Goal: Communication & Community: Participate in discussion

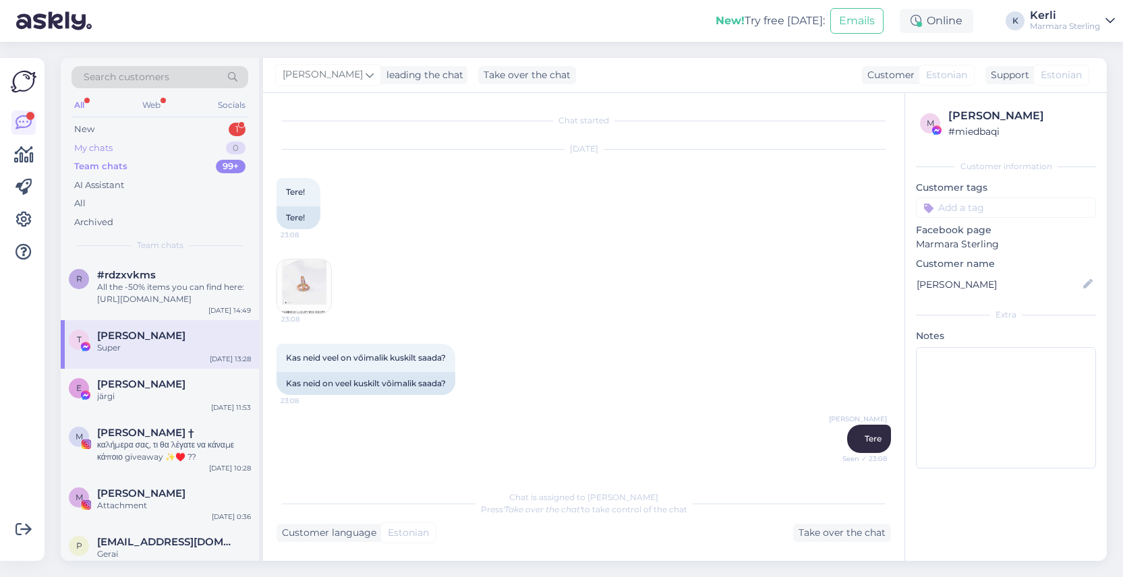
scroll to position [2187, 0]
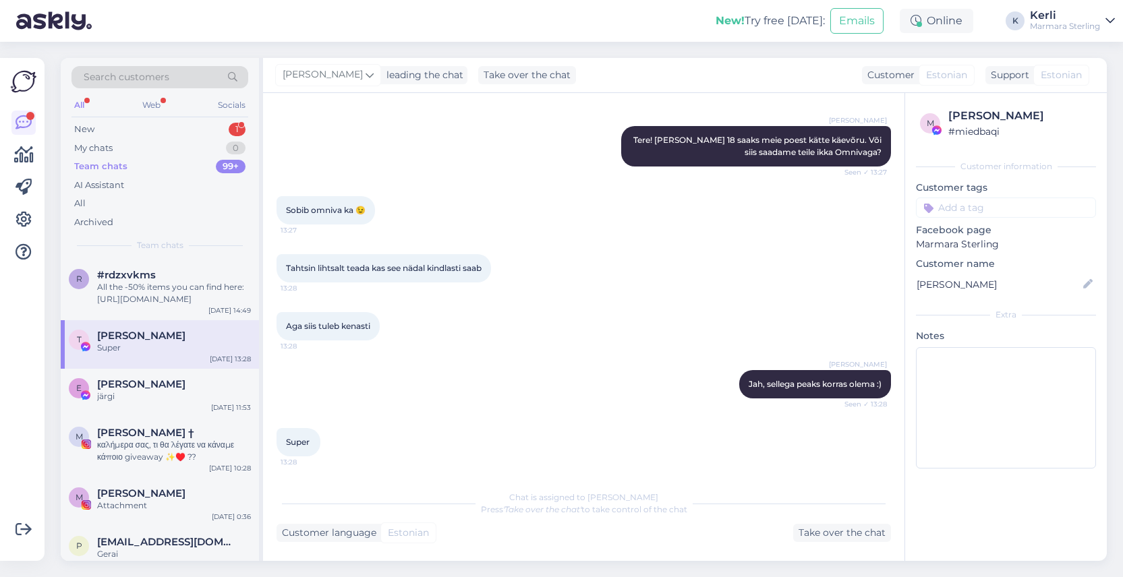
click at [185, 111] on div "All Web Socials" at bounding box center [159, 106] width 177 height 21
click at [183, 123] on div "New 1" at bounding box center [159, 129] width 177 height 19
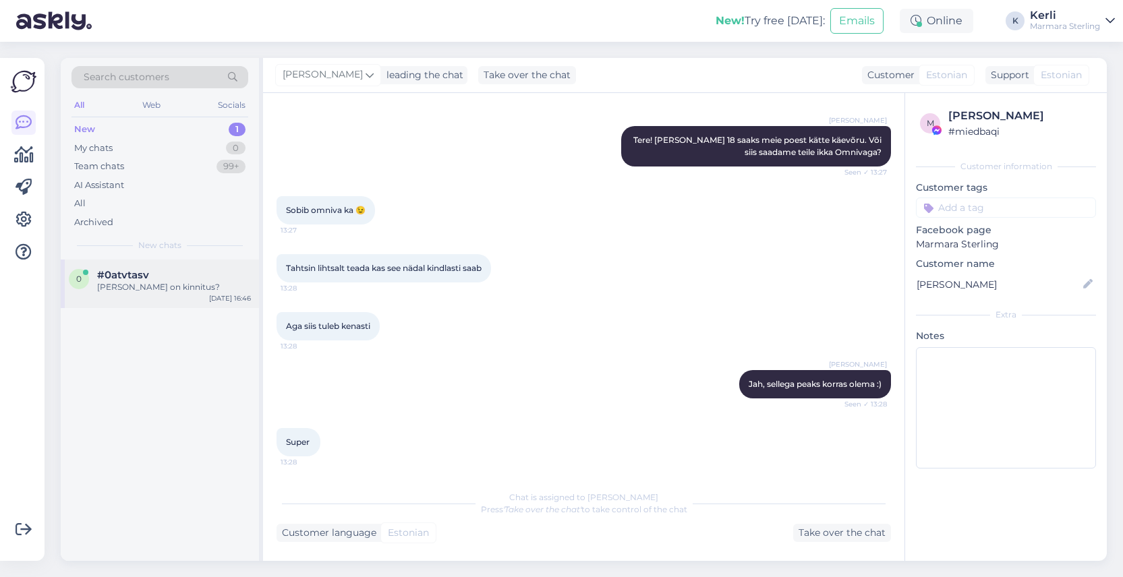
click at [162, 260] on div "0 #0atvtasv Milline on kinnitus? Aug 18 16:46" at bounding box center [160, 284] width 198 height 49
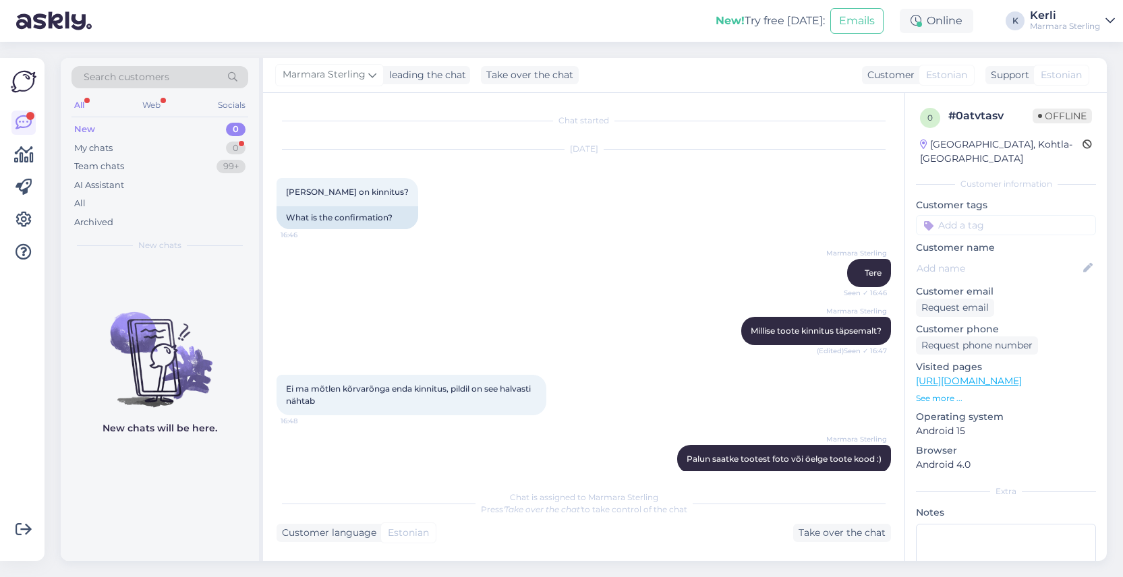
scroll to position [312, 0]
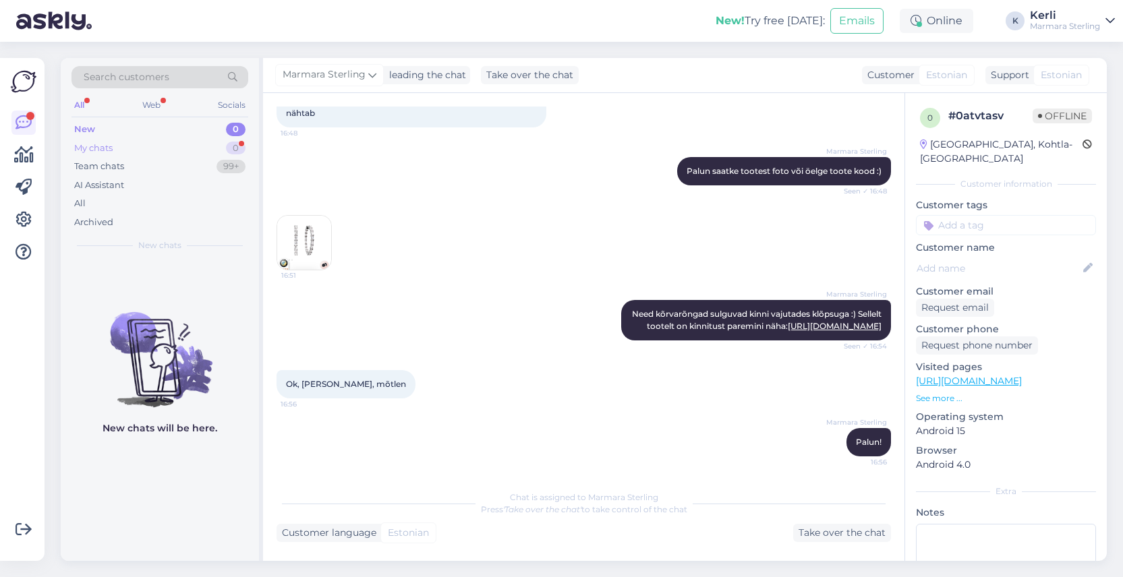
click at [169, 150] on div "My chats 0" at bounding box center [159, 148] width 177 height 19
click at [788, 321] on link "https://www.marmara-sterling.com/et/charm-base-rings-4850.html" at bounding box center [835, 326] width 94 height 10
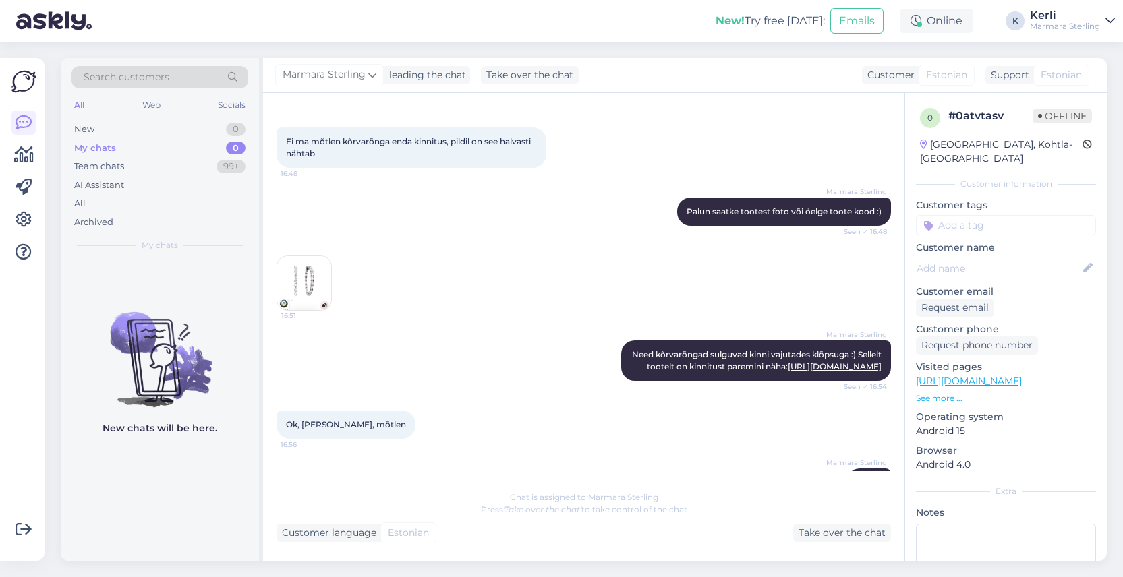
scroll to position [250, 0]
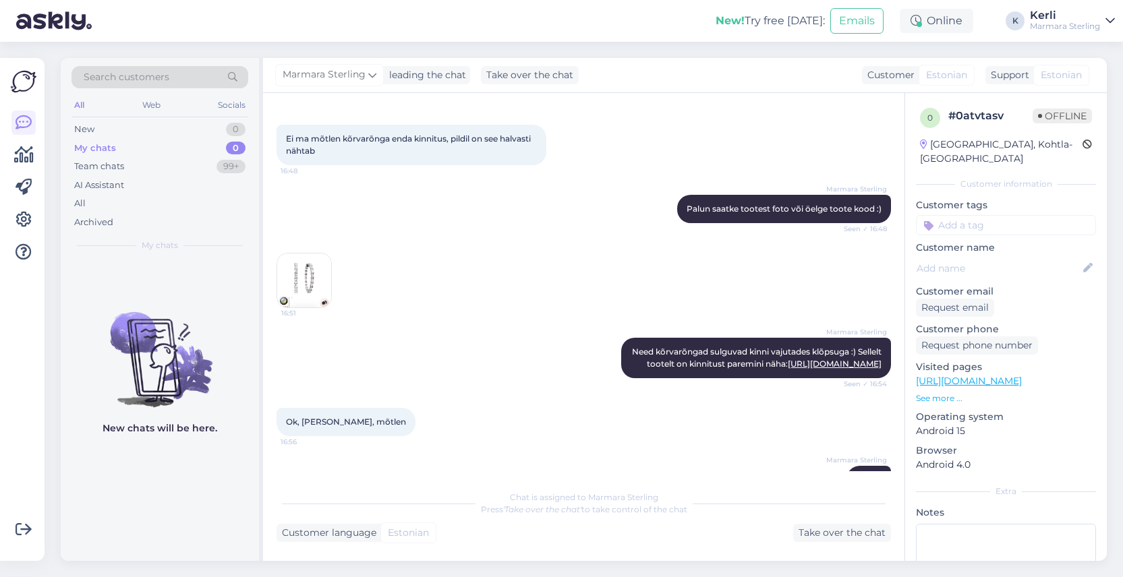
click at [294, 270] on img at bounding box center [304, 281] width 54 height 54
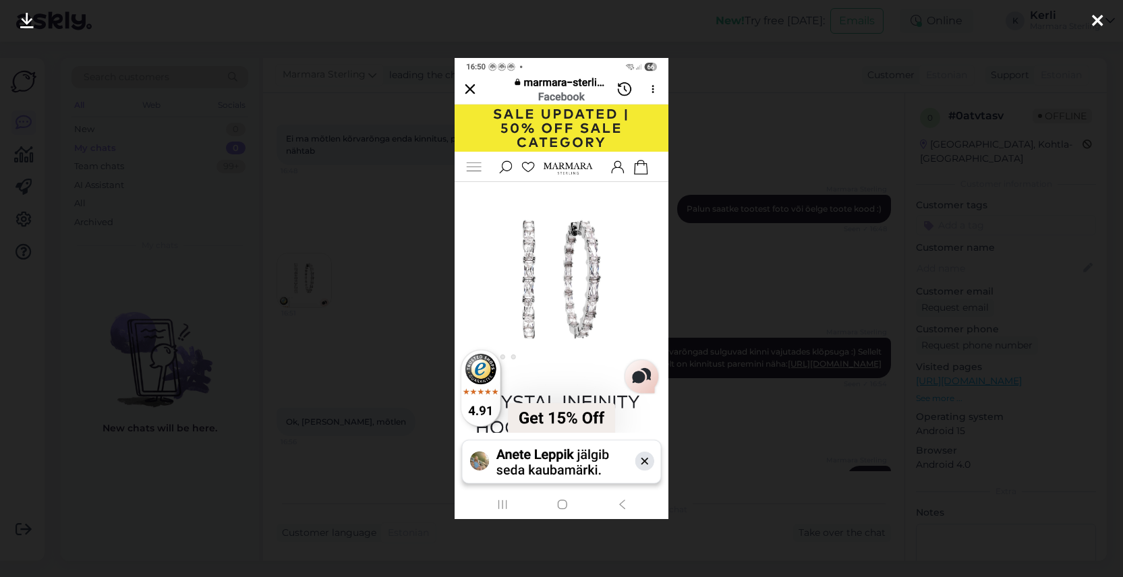
click at [1095, 26] on icon at bounding box center [1097, 22] width 11 height 18
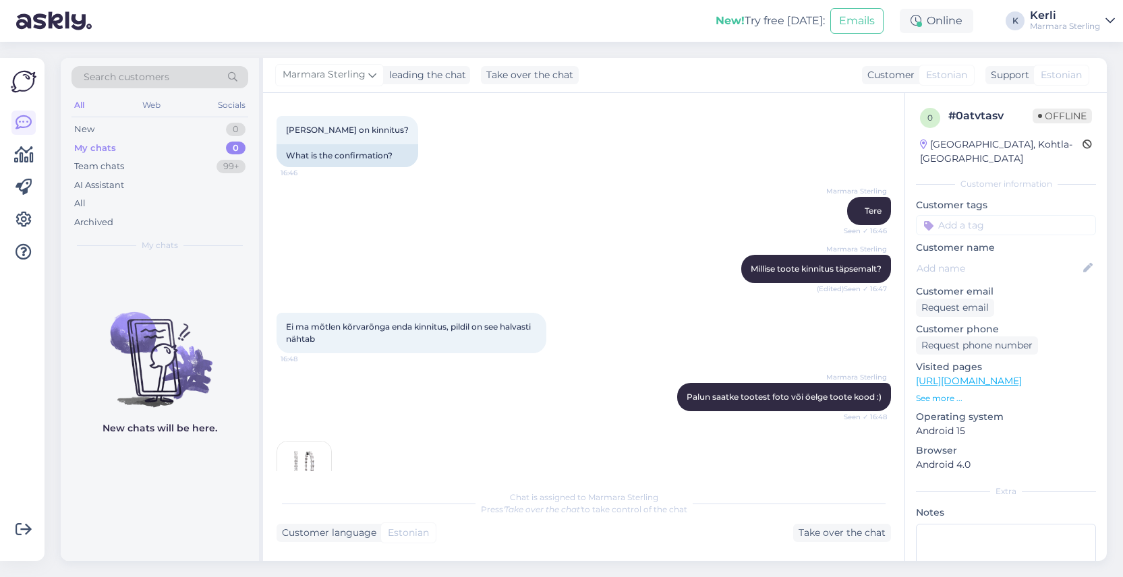
scroll to position [0, 0]
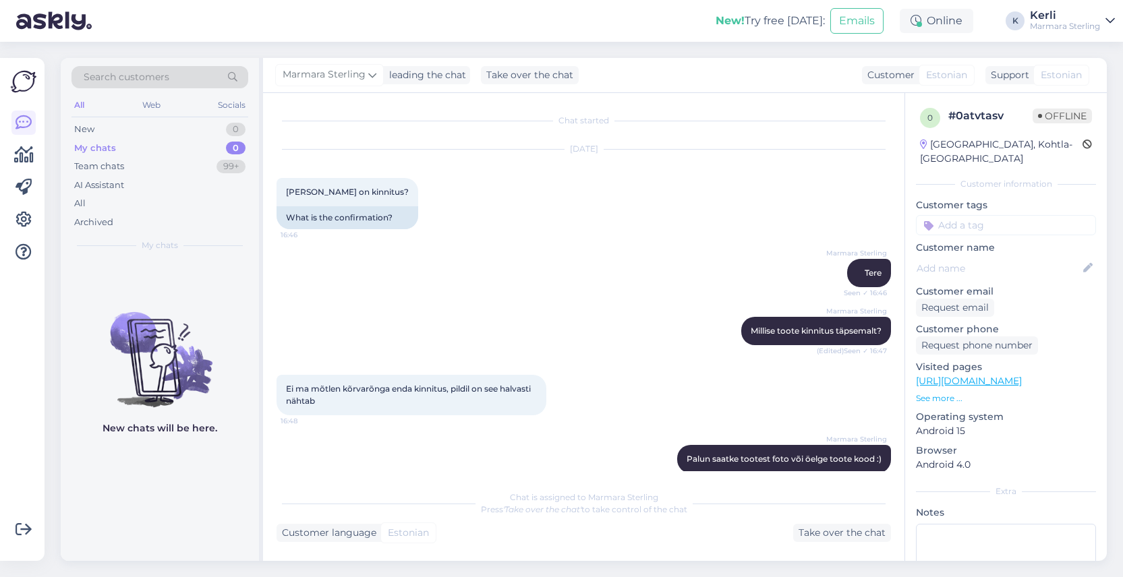
click at [32, 26] on img at bounding box center [54, 21] width 76 height 42
